Goal: Task Accomplishment & Management: Complete application form

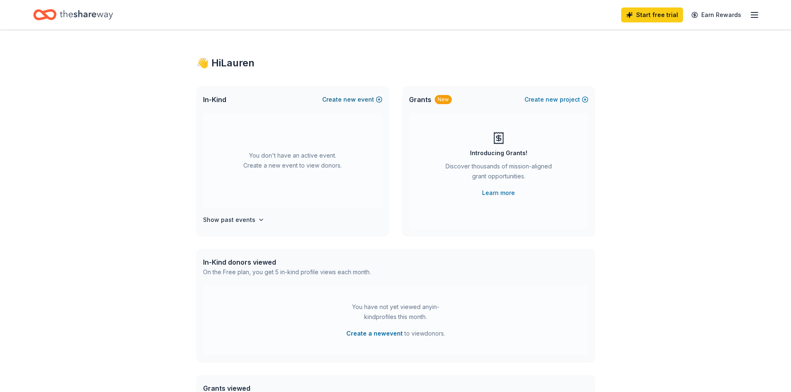
click at [360, 98] on button "Create new event" at bounding box center [352, 100] width 60 height 10
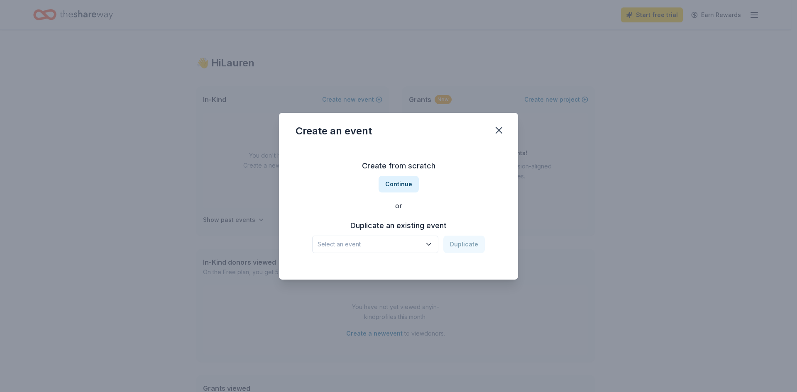
click at [373, 249] on span "Select an event" at bounding box center [370, 244] width 104 height 10
click at [408, 182] on div "Create from scratch Continue or Duplicate an existing event Select an event Dup…" at bounding box center [399, 206] width 206 height 120
click at [396, 185] on button "Continue" at bounding box center [399, 184] width 40 height 17
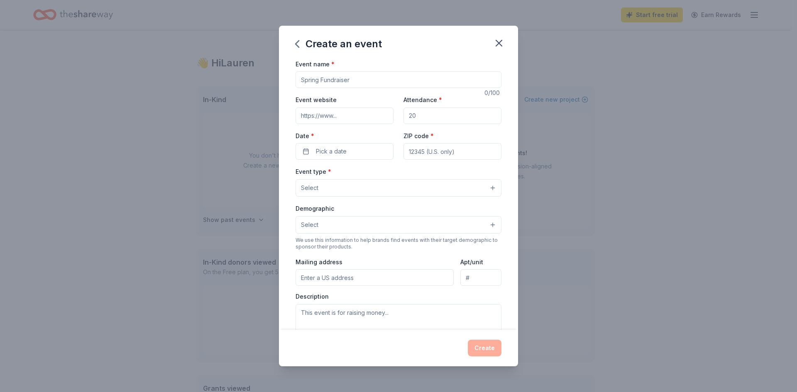
click at [348, 78] on input "Event name *" at bounding box center [399, 79] width 206 height 17
type input "[DEMOGRAPHIC_DATA] Night Out 2026"
click at [421, 114] on input "Attendance *" at bounding box center [452, 115] width 98 height 17
type input "250"
click at [318, 152] on span "Pick a date" at bounding box center [331, 152] width 31 height 10
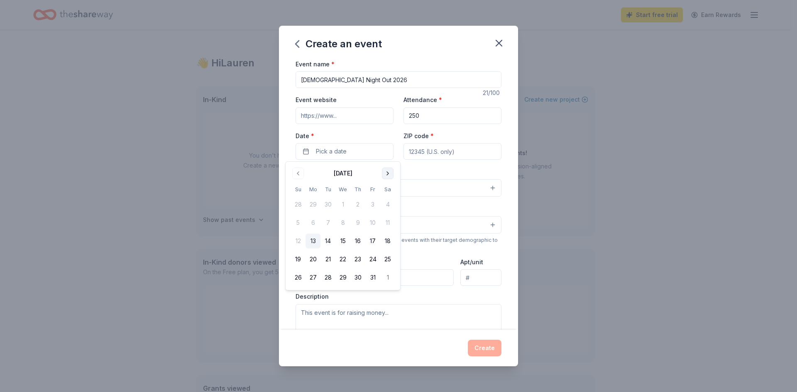
click at [386, 174] on button "Go to next month" at bounding box center [388, 174] width 12 height 12
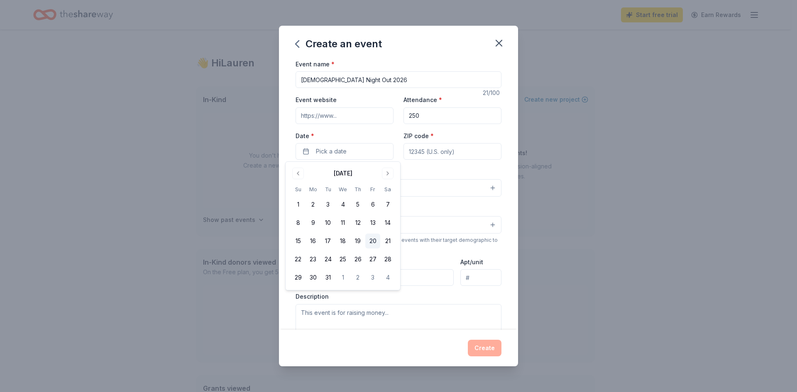
click at [376, 240] on button "20" at bounding box center [372, 241] width 15 height 15
click at [425, 150] on input "ZIP code *" at bounding box center [452, 151] width 98 height 17
type input "07728"
click at [391, 191] on button "Select" at bounding box center [399, 187] width 206 height 17
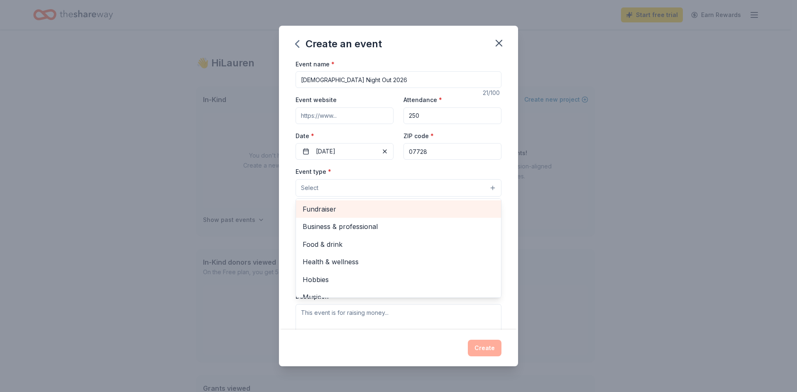
click at [338, 210] on span "Fundraiser" at bounding box center [399, 209] width 192 height 11
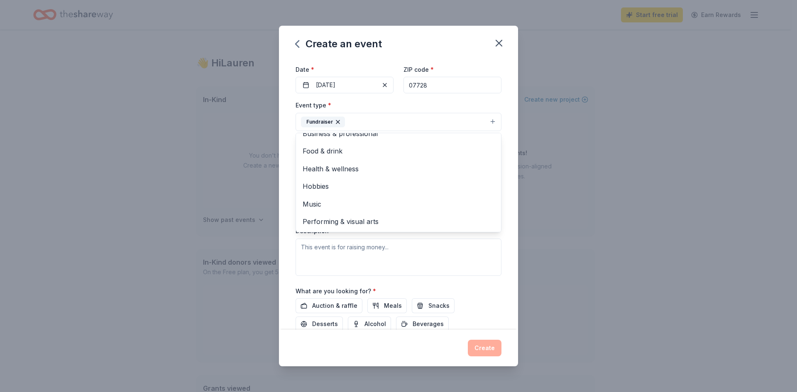
scroll to position [83, 0]
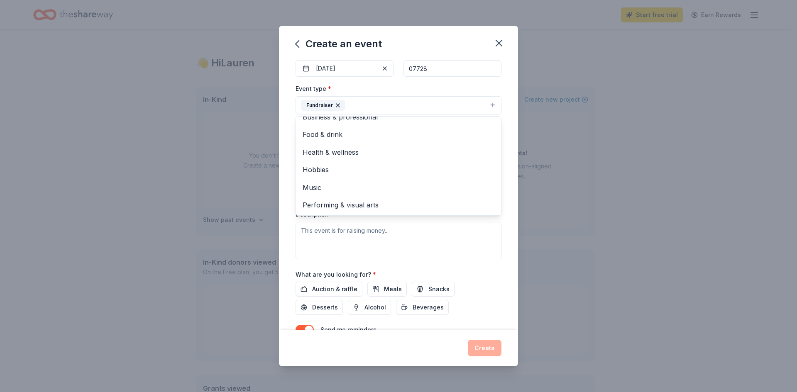
click at [289, 221] on div "Event name * Ladies Night Out 2026 21 /100 Event website Attendance * 250 Date …" at bounding box center [398, 194] width 239 height 271
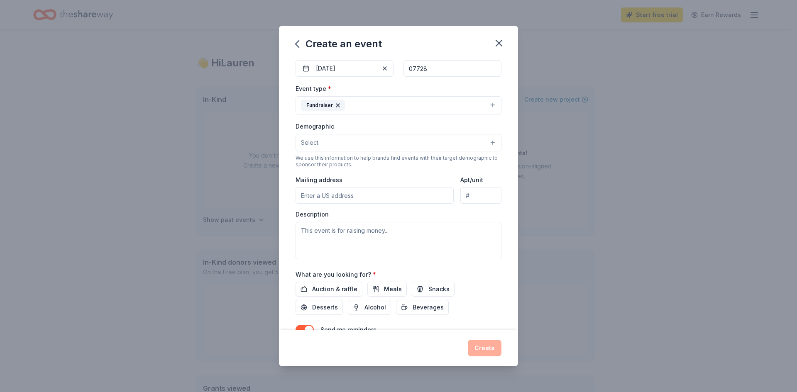
click at [333, 140] on button "Select" at bounding box center [399, 142] width 206 height 17
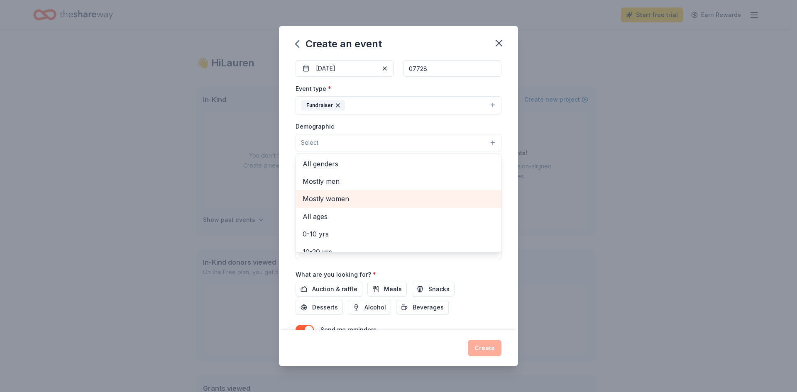
click at [346, 195] on span "Mostly women" at bounding box center [399, 198] width 192 height 11
click at [286, 176] on div "Event name * Ladies Night Out 2026 21 /100 Event website Attendance * 250 Date …" at bounding box center [398, 194] width 239 height 271
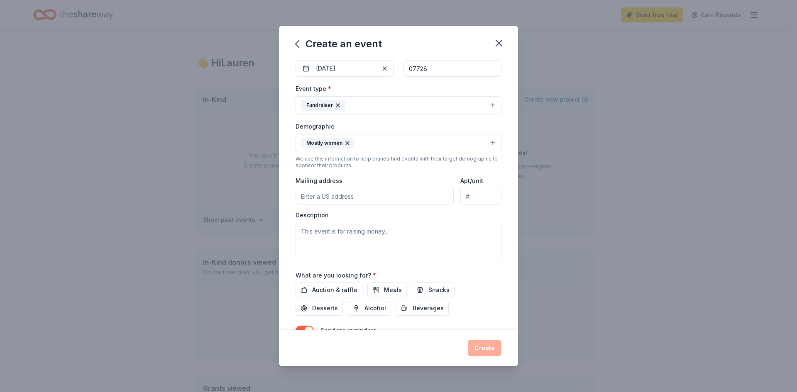
click at [338, 200] on input "Mailing address" at bounding box center [375, 196] width 158 height 17
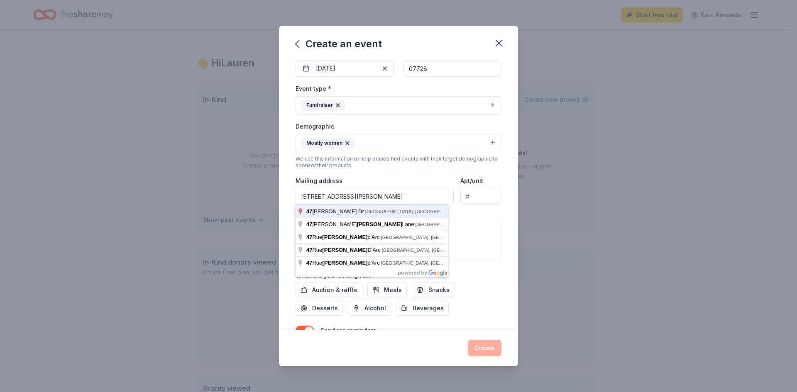
type input "47 Jeanne Brennan Drive, Freehold, NJ, 07728"
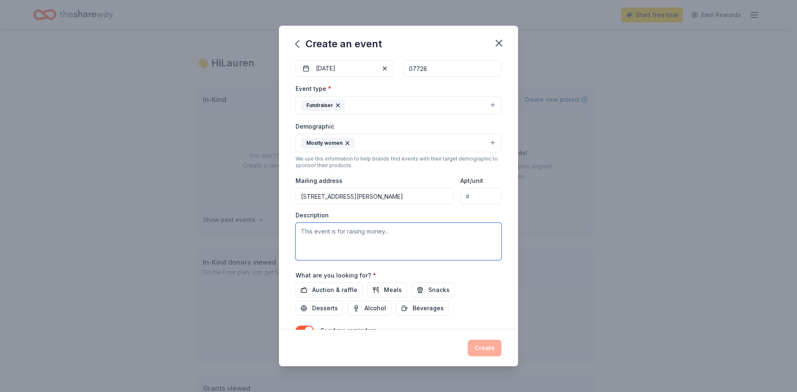
click at [323, 235] on textarea at bounding box center [399, 241] width 206 height 37
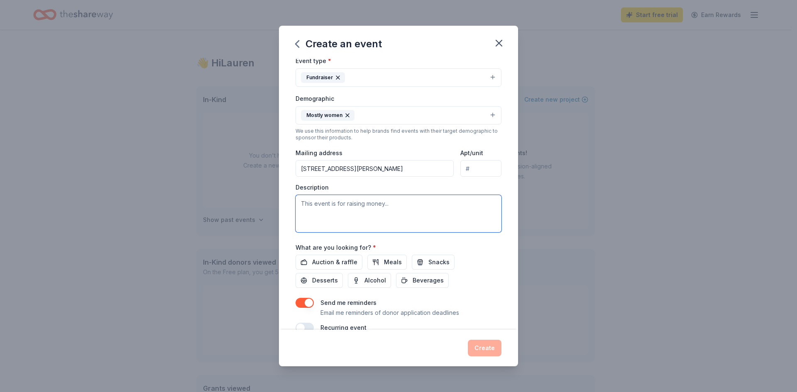
scroll to position [125, 0]
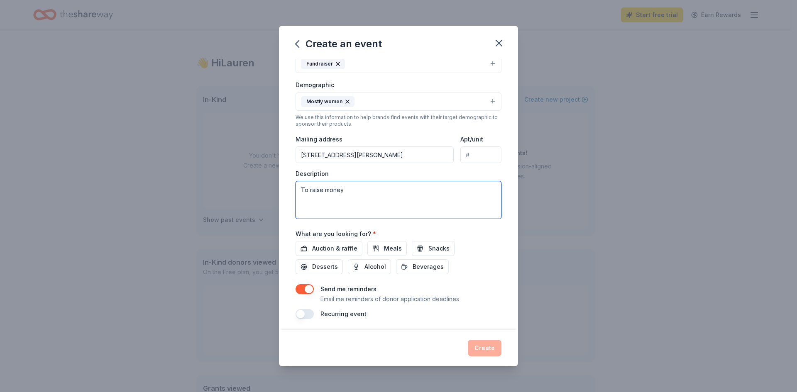
drag, startPoint x: 364, startPoint y: 193, endPoint x: 229, endPoint y: 192, distance: 134.9
click at [229, 192] on div "Create an event Event name * Ladies Night Out 2026 21 /100 Event website Attend…" at bounding box center [398, 196] width 797 height 392
paste textarea "Funds raised can support and expand programs like music, arts, STEM, advanced p…"
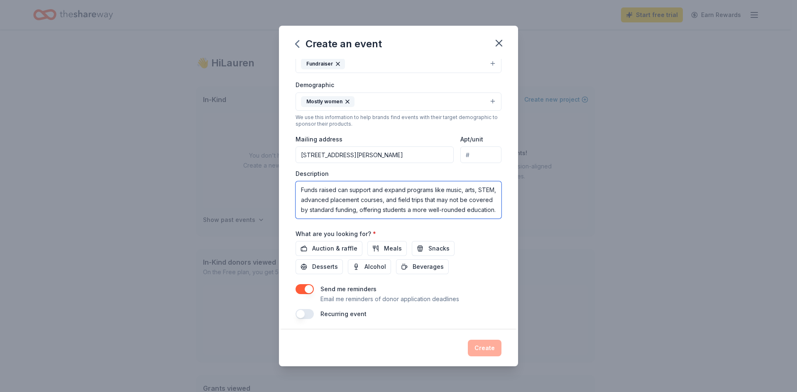
scroll to position [0, 0]
drag, startPoint x: 336, startPoint y: 191, endPoint x: 281, endPoint y: 194, distance: 54.9
click at [281, 194] on div "Event name * Ladies Night Out 2026 21 /100 Event website Attendance * 250 Date …" at bounding box center [398, 194] width 239 height 271
type textarea "To raise funds to support and expand programs like music, arts, STEM, advanced …"
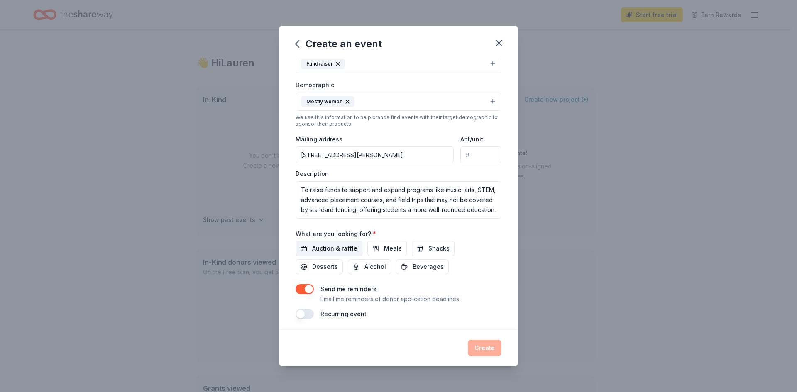
click at [340, 249] on span "Auction & raffle" at bounding box center [334, 249] width 45 height 10
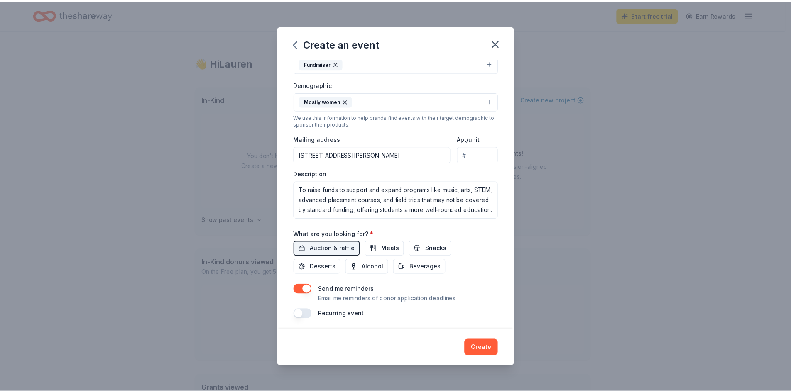
scroll to position [127, 0]
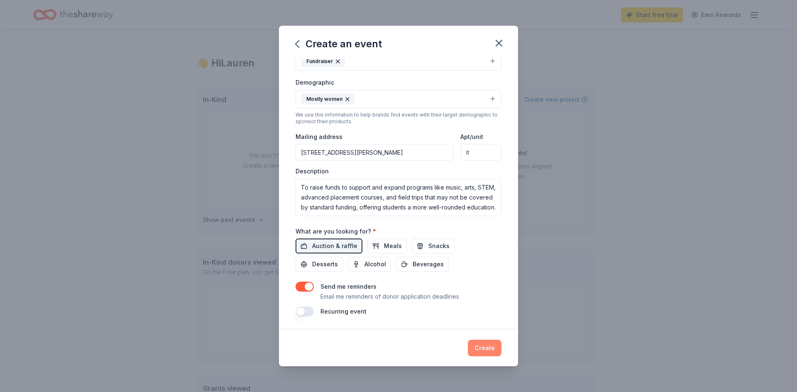
click at [494, 353] on button "Create" at bounding box center [485, 348] width 34 height 17
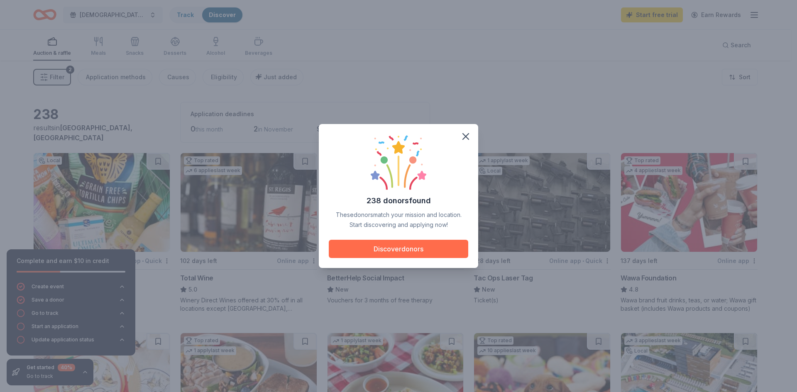
click at [416, 249] on button "Discover donors" at bounding box center [398, 249] width 139 height 18
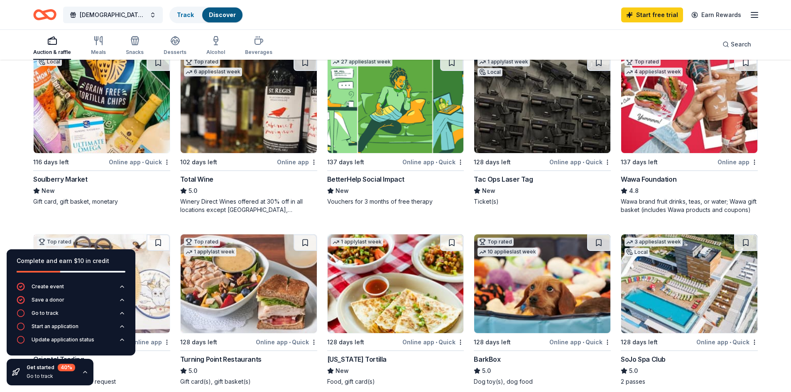
scroll to position [42, 0]
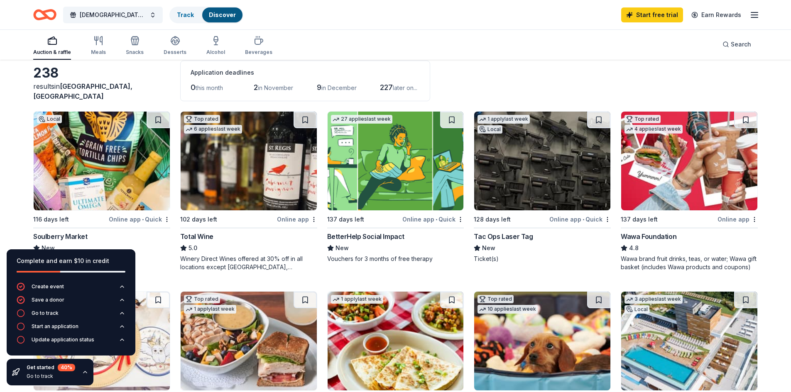
click at [736, 216] on div "Online app" at bounding box center [737, 219] width 40 height 10
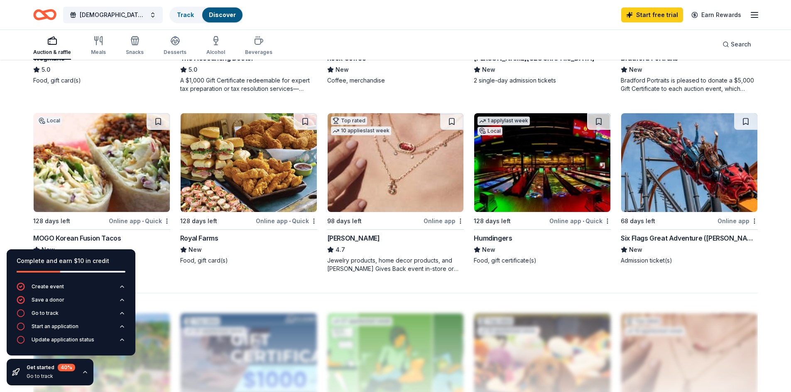
scroll to position [623, 0]
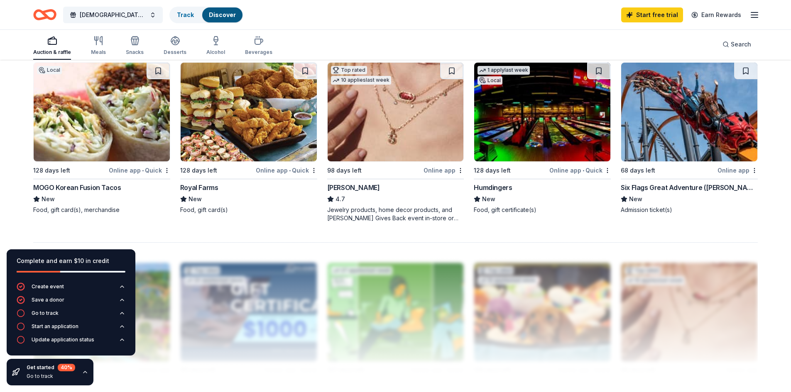
click at [685, 120] on img at bounding box center [689, 112] width 136 height 99
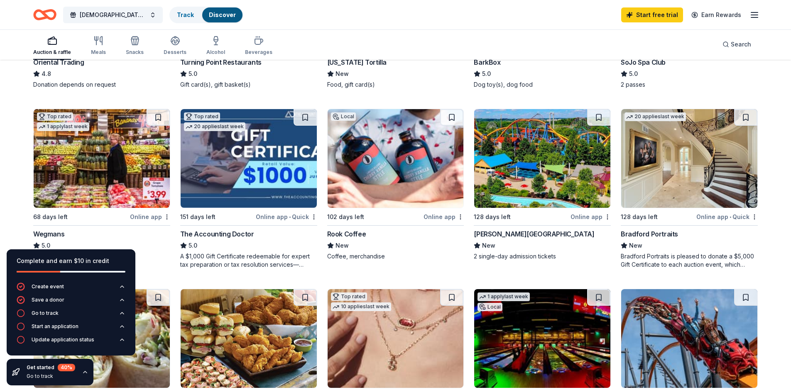
scroll to position [432, 0]
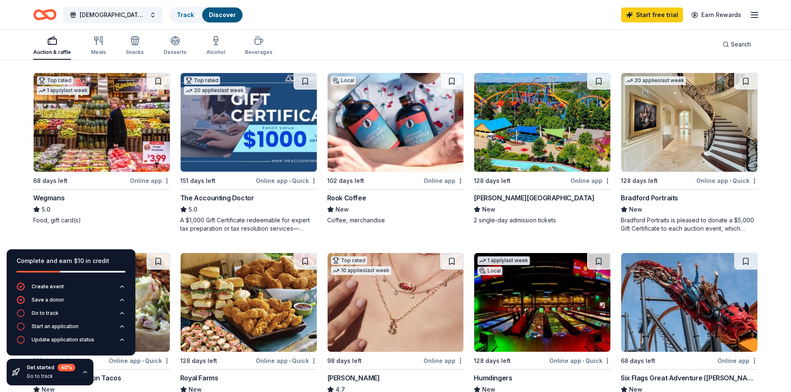
click at [128, 151] on img at bounding box center [102, 122] width 136 height 99
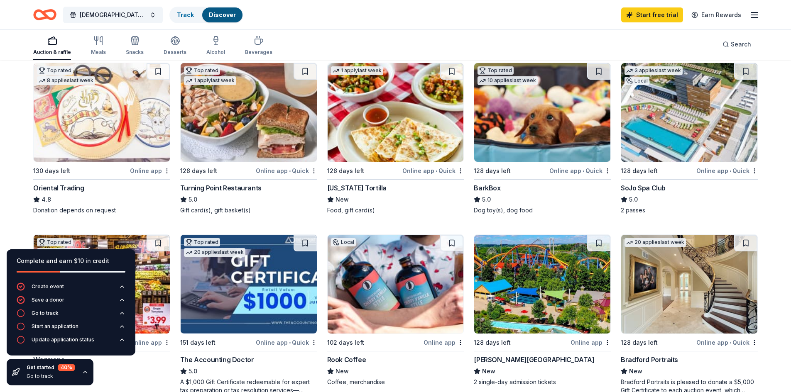
scroll to position [266, 0]
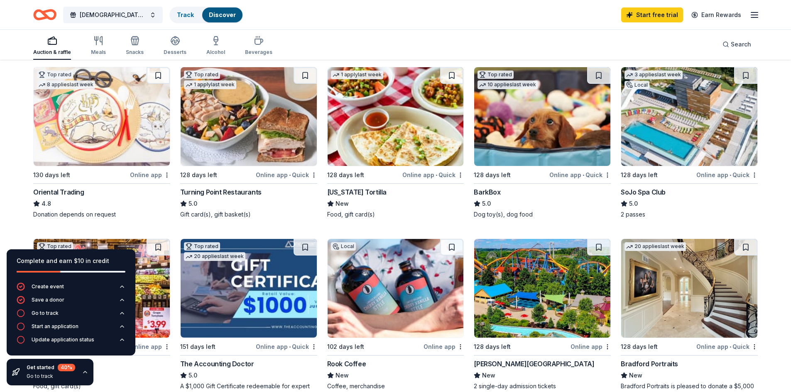
click at [121, 125] on img at bounding box center [102, 116] width 136 height 99
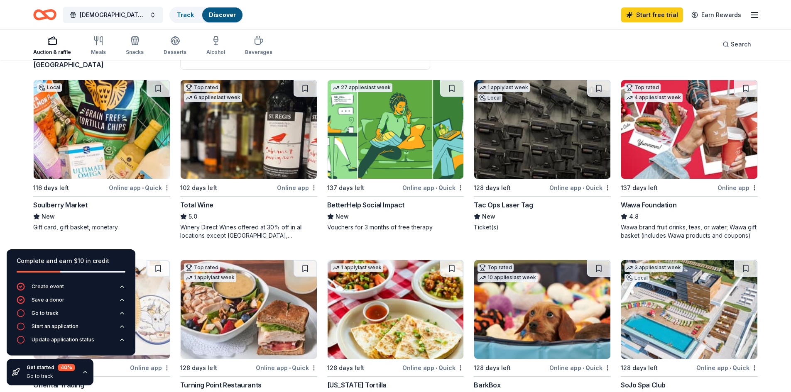
scroll to position [59, 0]
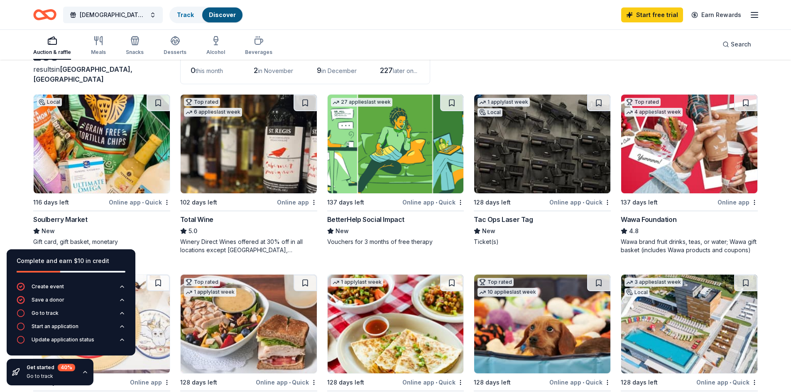
click at [508, 147] on img at bounding box center [542, 144] width 136 height 99
click at [87, 153] on img at bounding box center [102, 144] width 136 height 99
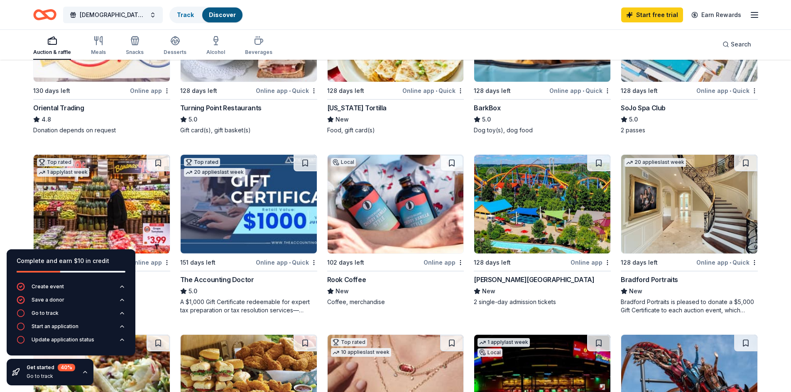
scroll to position [432, 0]
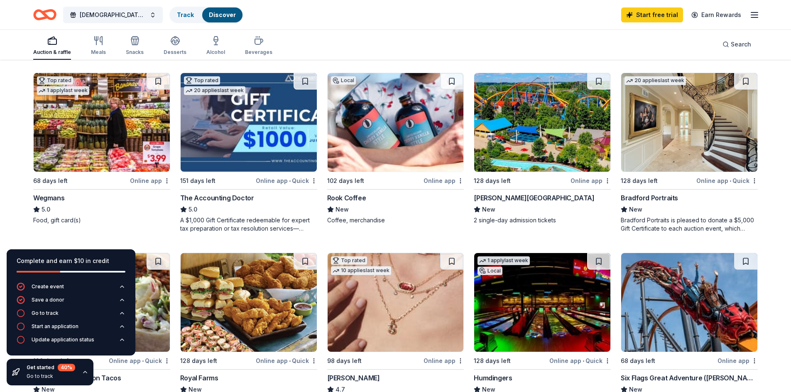
click at [538, 112] on img at bounding box center [542, 122] width 136 height 99
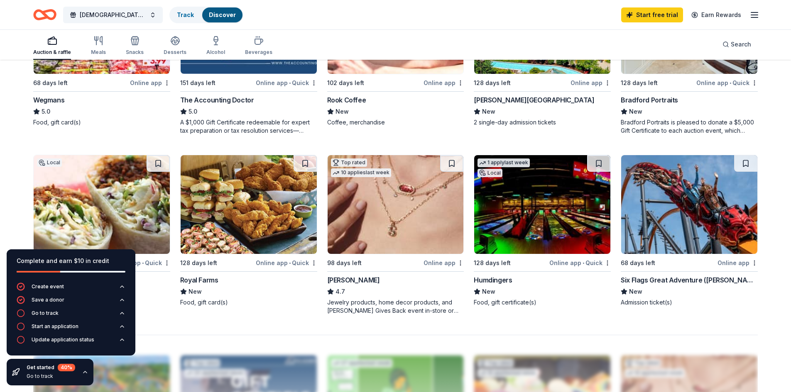
scroll to position [515, 0]
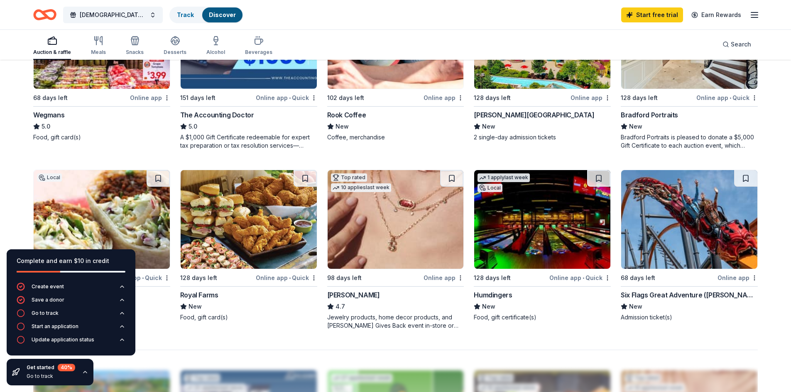
click at [438, 98] on div "Online app" at bounding box center [443, 98] width 40 height 10
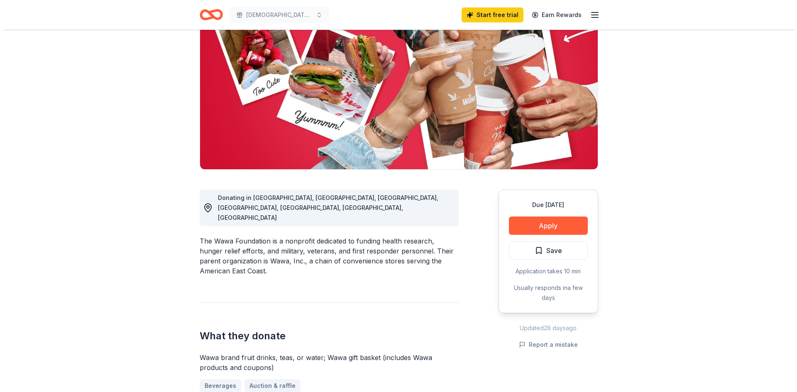
scroll to position [83, 0]
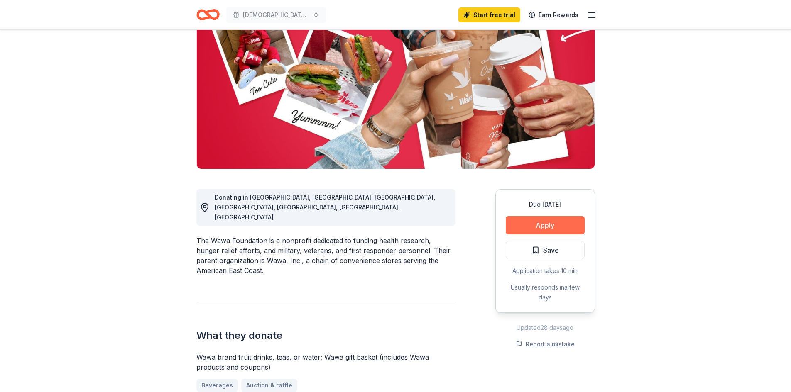
click at [556, 226] on button "Apply" at bounding box center [545, 225] width 79 height 18
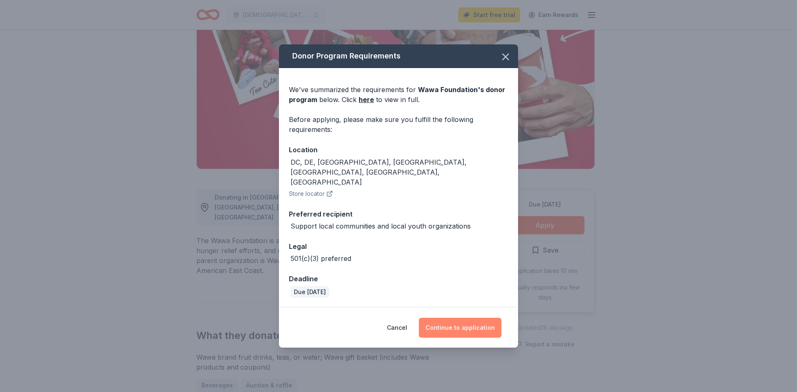
click at [476, 318] on button "Continue to application" at bounding box center [460, 328] width 83 height 20
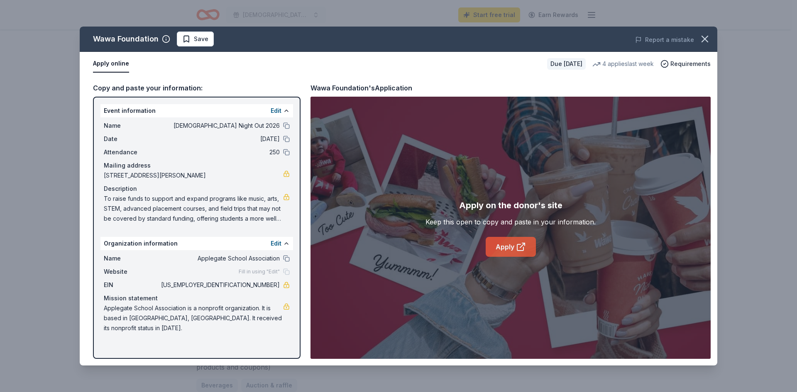
click at [513, 248] on link "Apply" at bounding box center [511, 247] width 50 height 20
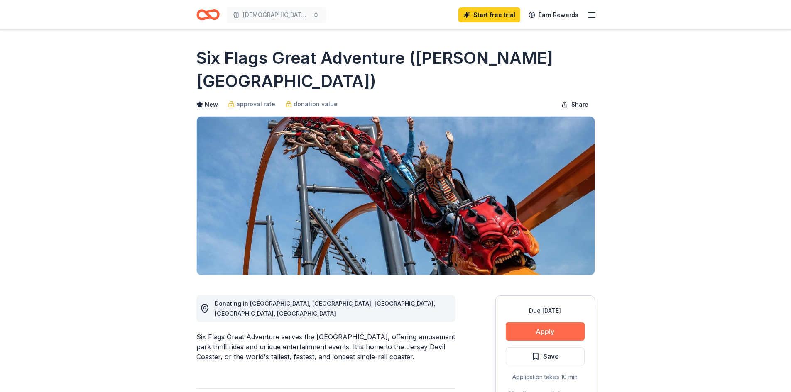
click at [543, 322] on button "Apply" at bounding box center [545, 331] width 79 height 18
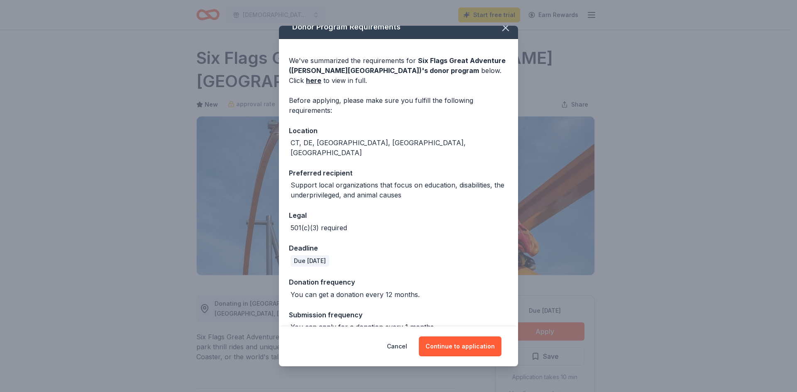
scroll to position [15, 0]
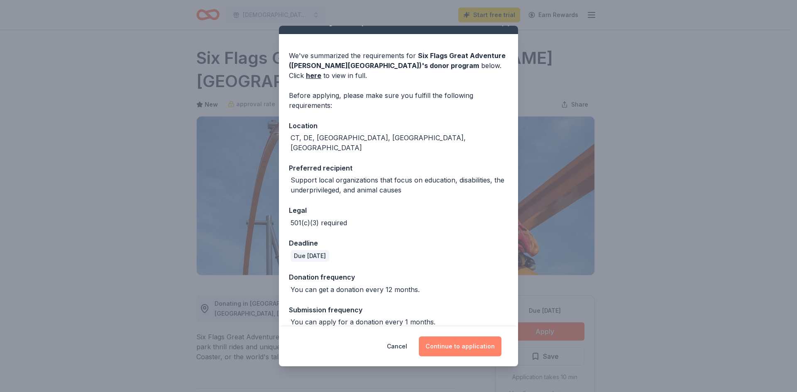
click at [466, 347] on button "Continue to application" at bounding box center [460, 347] width 83 height 20
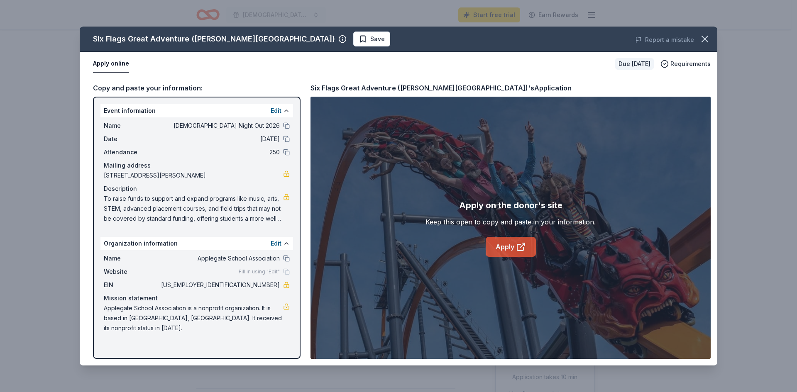
click at [515, 246] on link "Apply" at bounding box center [511, 247] width 50 height 20
click at [519, 243] on icon at bounding box center [521, 247] width 10 height 10
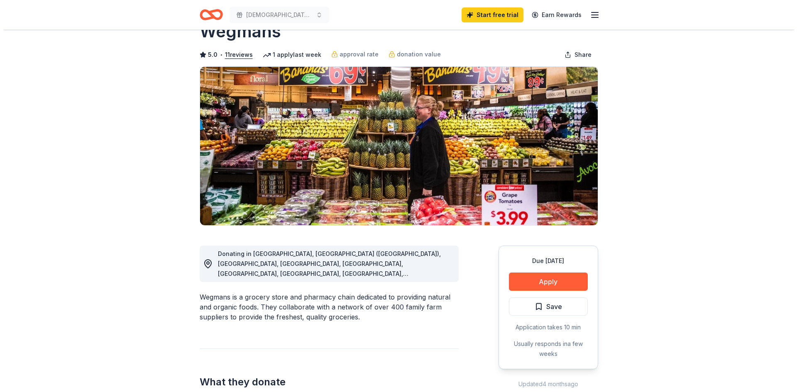
scroll to position [42, 0]
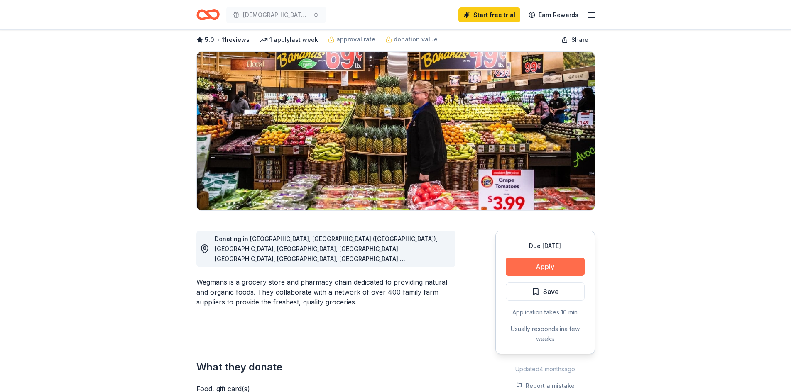
click at [548, 264] on button "Apply" at bounding box center [545, 267] width 79 height 18
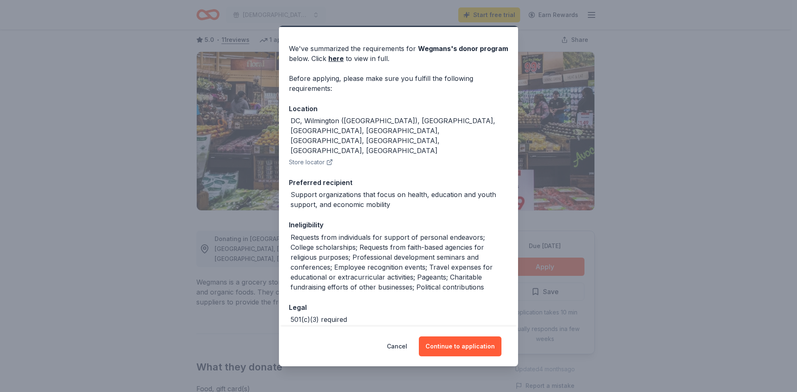
scroll to position [34, 0]
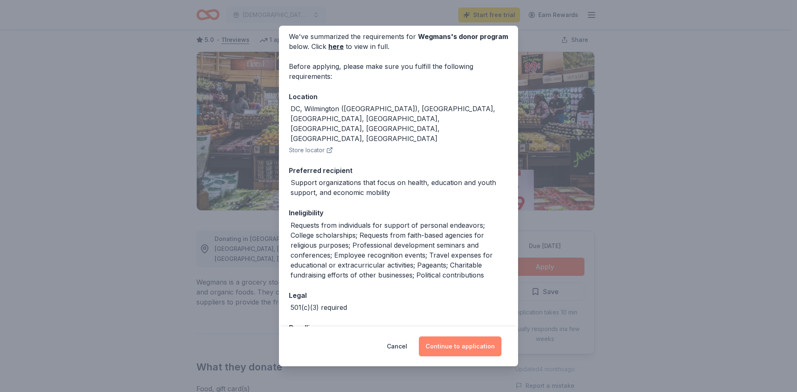
click at [457, 345] on button "Continue to application" at bounding box center [460, 347] width 83 height 20
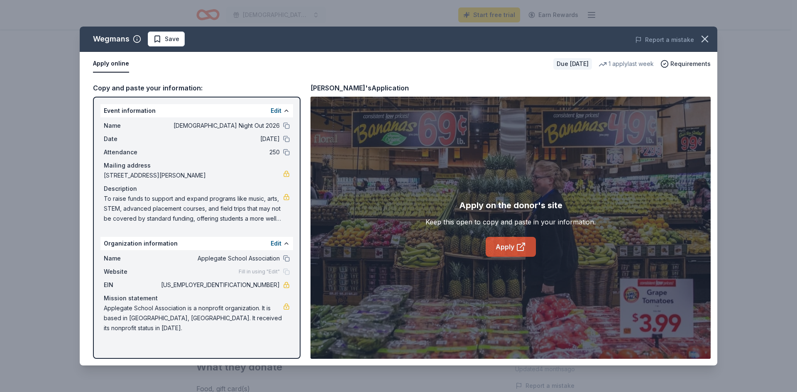
click at [513, 246] on link "Apply" at bounding box center [511, 247] width 50 height 20
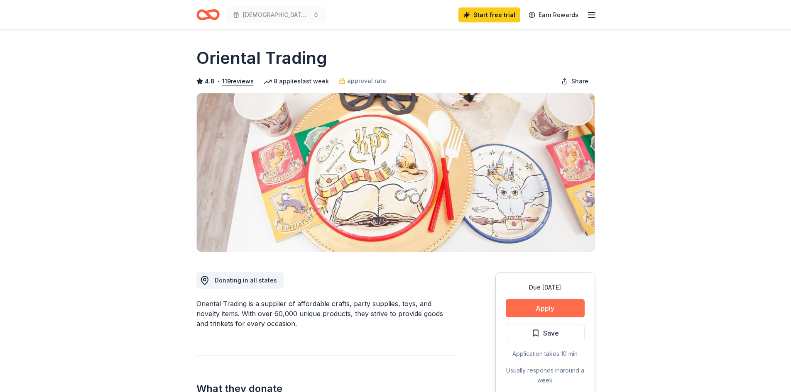
click at [543, 304] on button "Apply" at bounding box center [545, 308] width 79 height 18
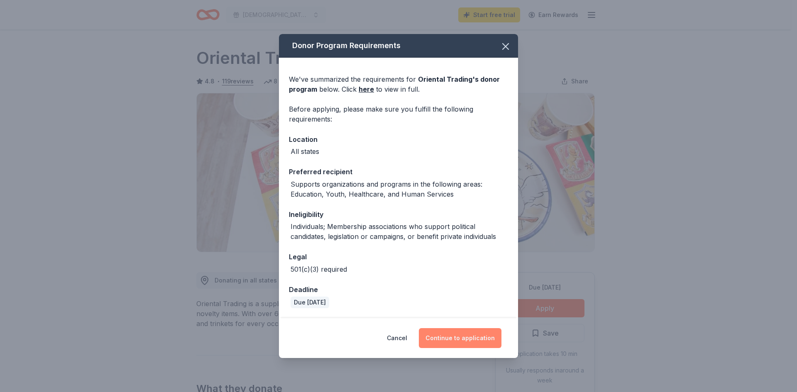
click at [465, 337] on button "Continue to application" at bounding box center [460, 338] width 83 height 20
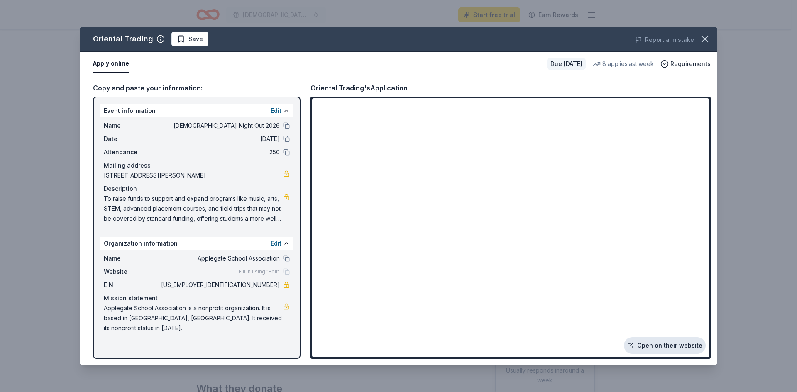
click at [668, 341] on link "Open on their website" at bounding box center [665, 345] width 82 height 17
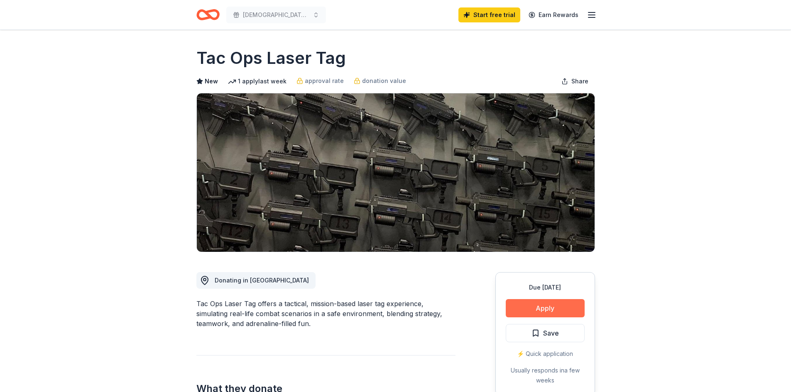
click at [551, 308] on button "Apply" at bounding box center [545, 308] width 79 height 18
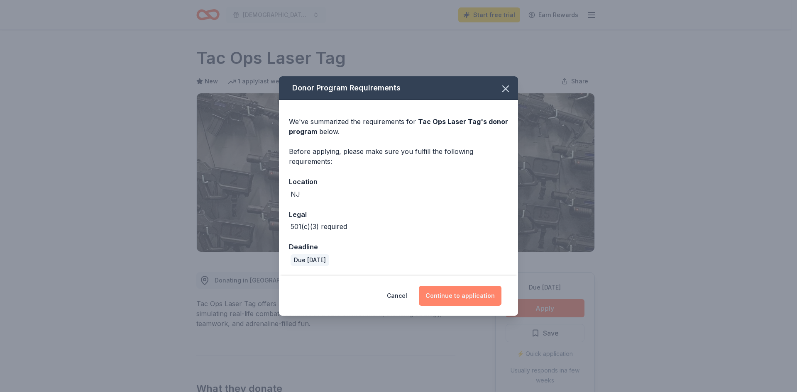
click at [446, 293] on button "Continue to application" at bounding box center [460, 296] width 83 height 20
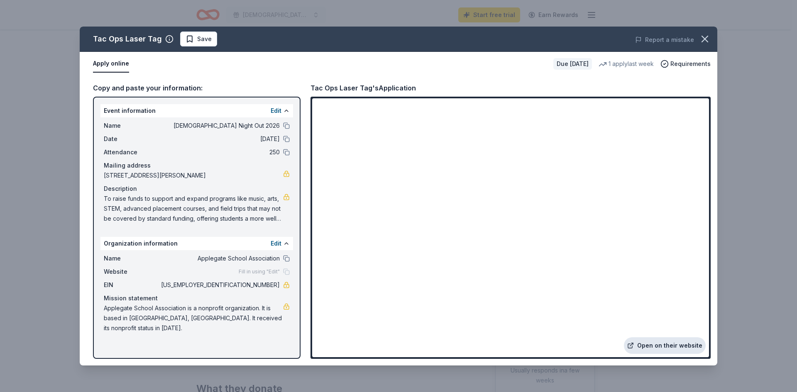
click at [660, 345] on link "Open on their website" at bounding box center [665, 345] width 82 height 17
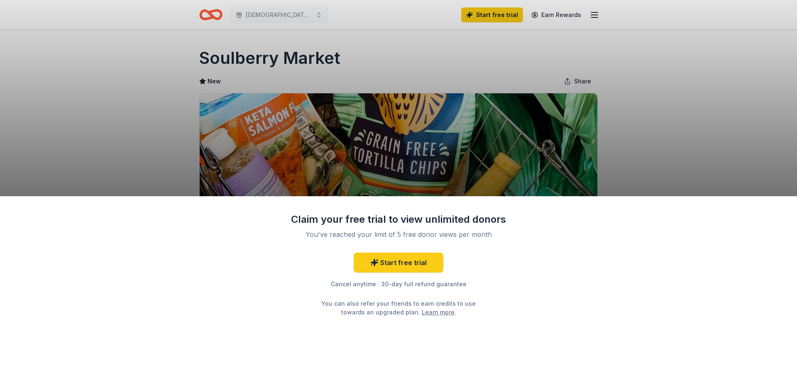
click at [538, 311] on div "Claim your free trial to view unlimited donors You've reached your limit of 5 f…" at bounding box center [398, 294] width 797 height 196
click at [652, 96] on div "Claim your free trial to view unlimited donors You've reached your limit of 5 f…" at bounding box center [398, 196] width 797 height 392
